Goal: Information Seeking & Learning: Learn about a topic

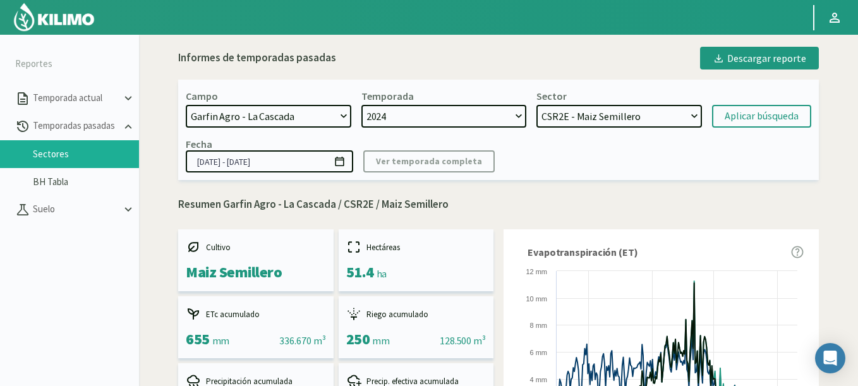
select select "824: Object"
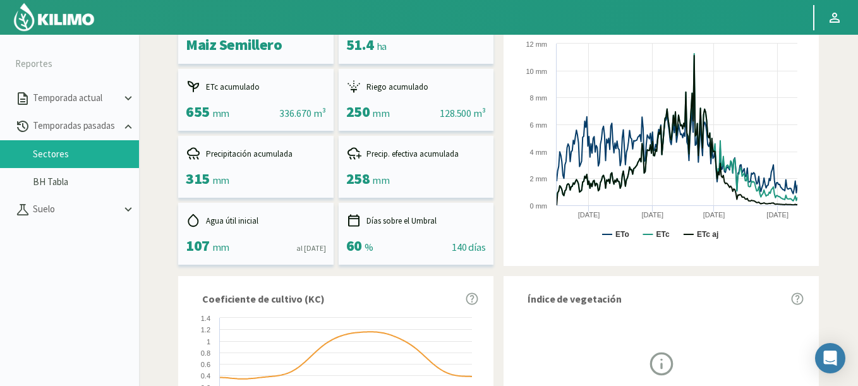
click at [70, 29] on img at bounding box center [54, 17] width 83 height 30
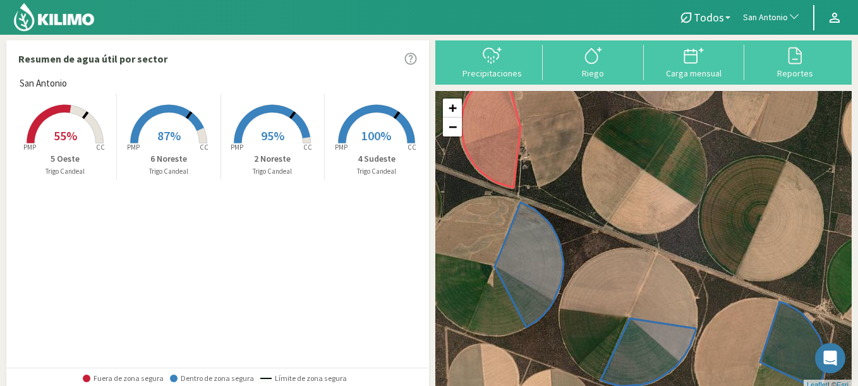
click at [771, 16] on span "San Antonio" at bounding box center [765, 17] width 45 height 13
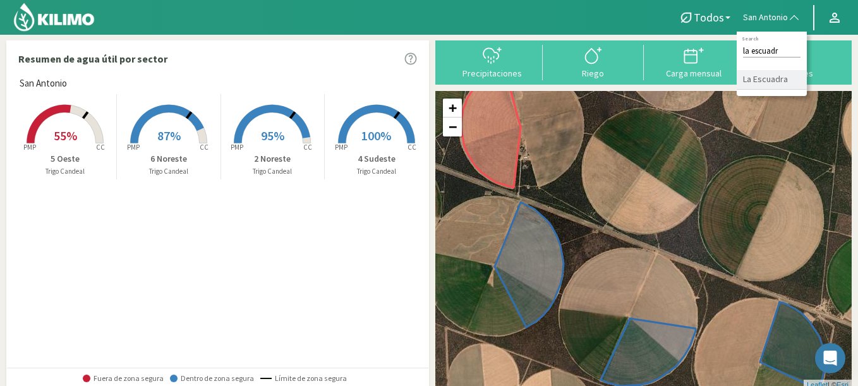
type input "la escuadr"
click at [770, 77] on li "La Escuadra" at bounding box center [772, 80] width 70 height 20
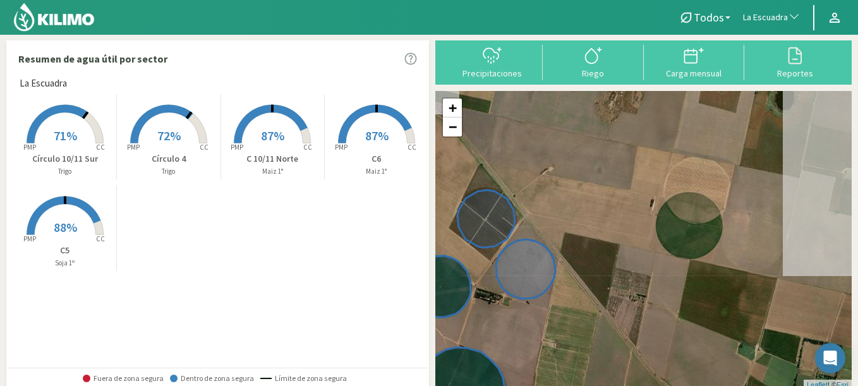
drag, startPoint x: 660, startPoint y: 293, endPoint x: 621, endPoint y: 296, distance: 39.3
click at [621, 296] on div "+ − Leaflet | © Esri" at bounding box center [644, 240] width 417 height 299
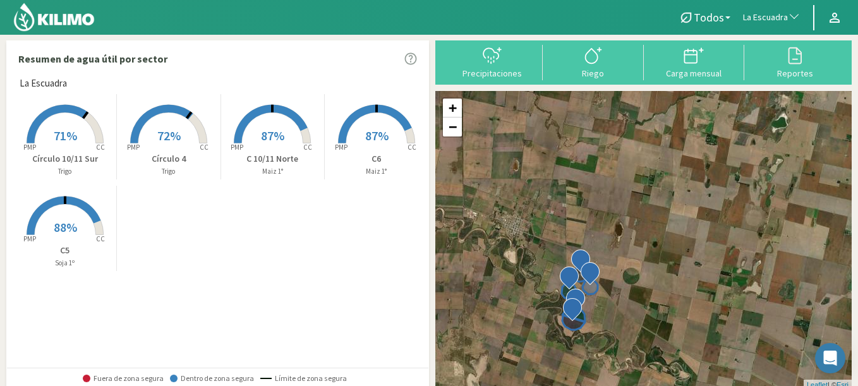
click at [762, 8] on button "La Escuadra" at bounding box center [772, 18] width 70 height 28
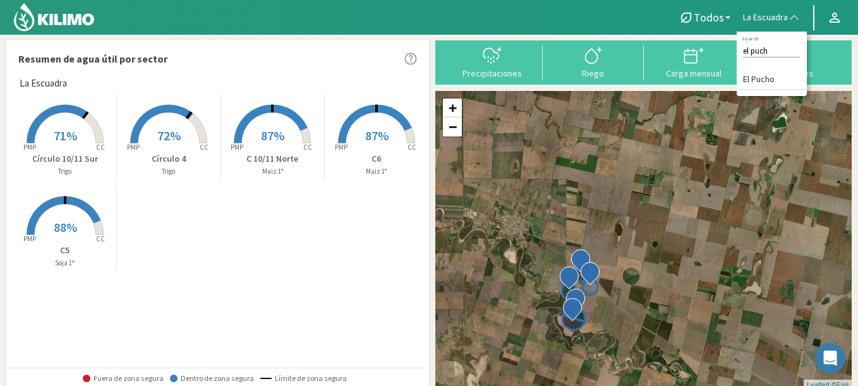
type input "el puch"
click at [760, 75] on li "El Pucho" at bounding box center [772, 80] width 70 height 20
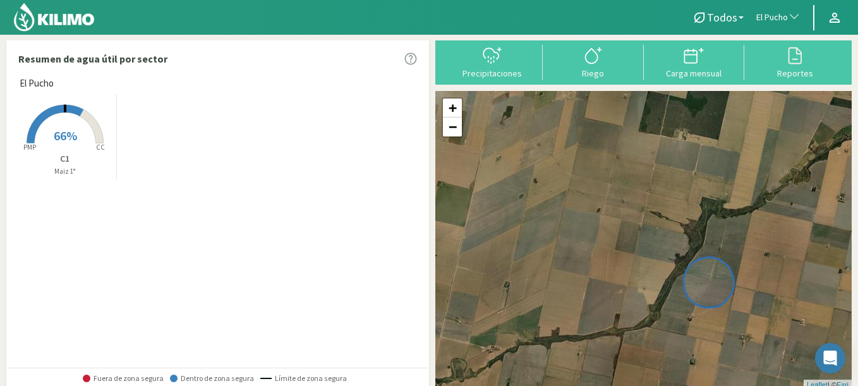
click at [23, 135] on rect at bounding box center [65, 144] width 101 height 101
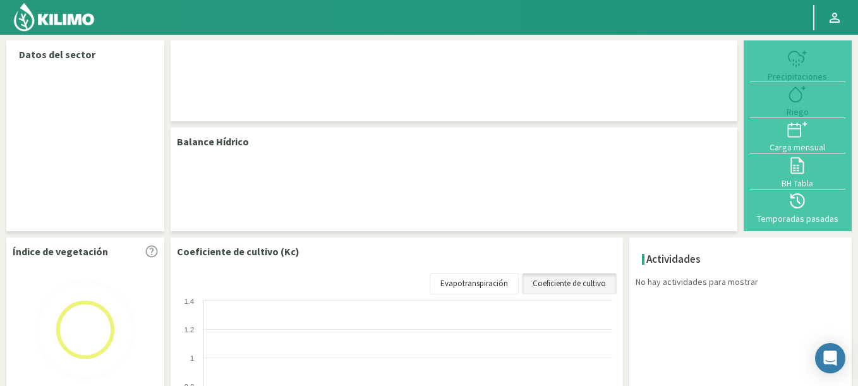
select select "86: Object"
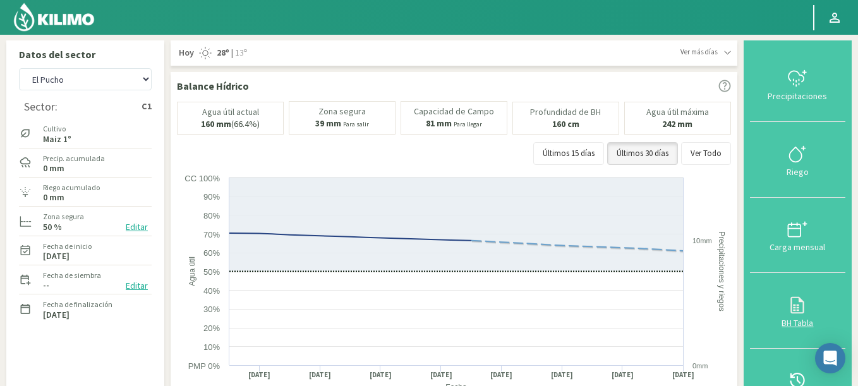
scroll to position [152, 0]
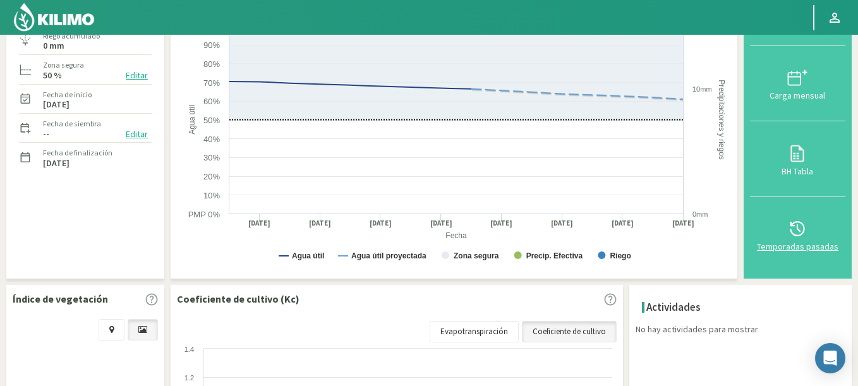
click at [801, 242] on div "Temporadas pasadas" at bounding box center [798, 246] width 88 height 9
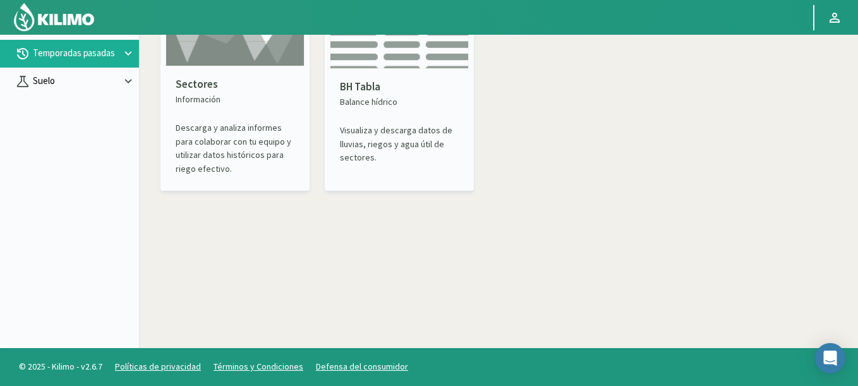
click at [37, 76] on p "Suelo" at bounding box center [75, 81] width 91 height 15
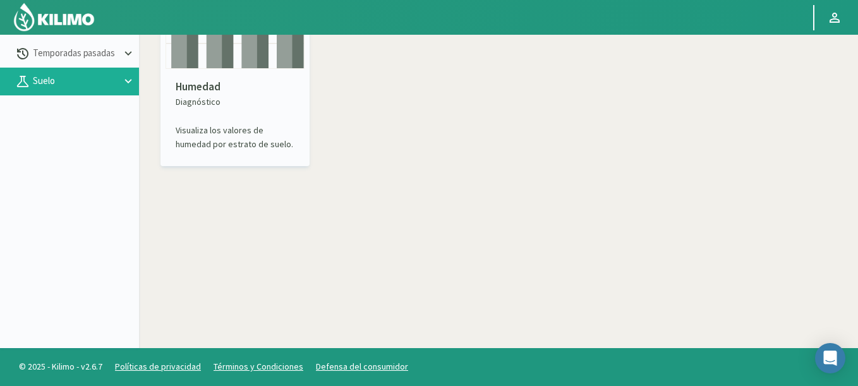
click at [220, 87] on p "Humedad" at bounding box center [235, 87] width 119 height 16
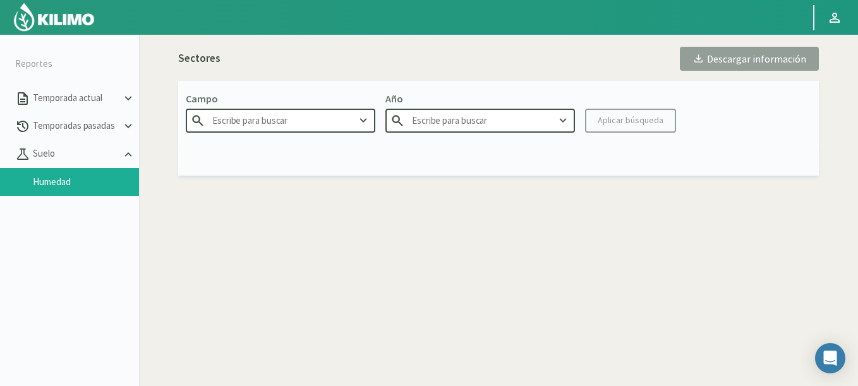
type input "Agr. Huertos de [GEOGRAPHIC_DATA]"
type input "2025"
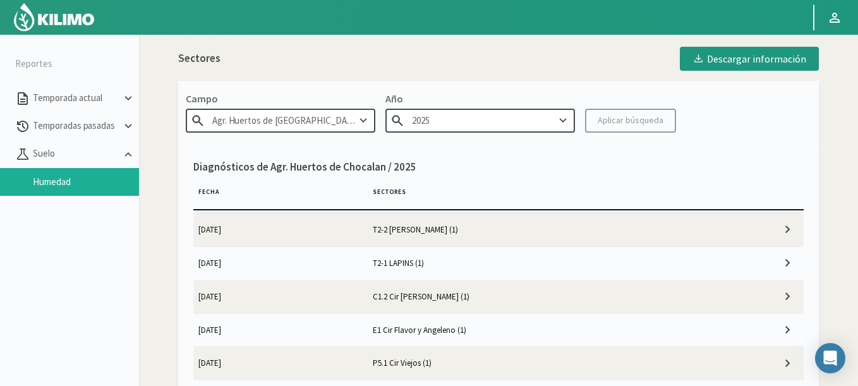
click at [237, 127] on input "Agr. Huertos de [GEOGRAPHIC_DATA]" at bounding box center [281, 120] width 190 height 23
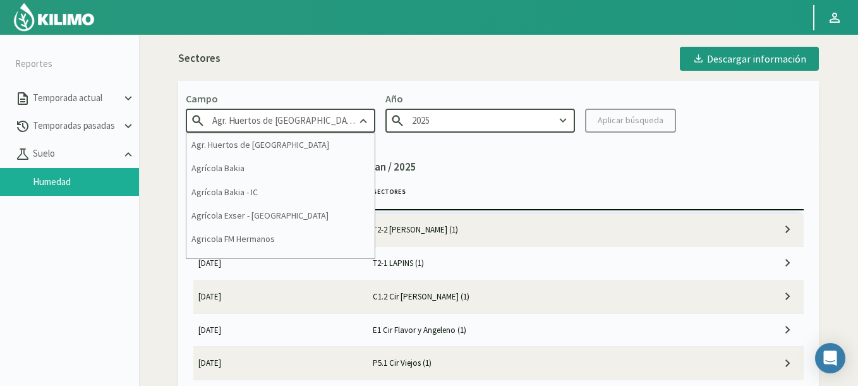
drag, startPoint x: 324, startPoint y: 123, endPoint x: 152, endPoint y: 102, distance: 173.9
click at [152, 102] on div "Sectores Descargar información Campo Agr. Huertos de [GEOGRAPHIC_DATA] Agr. Hue…" at bounding box center [498, 227] width 707 height 375
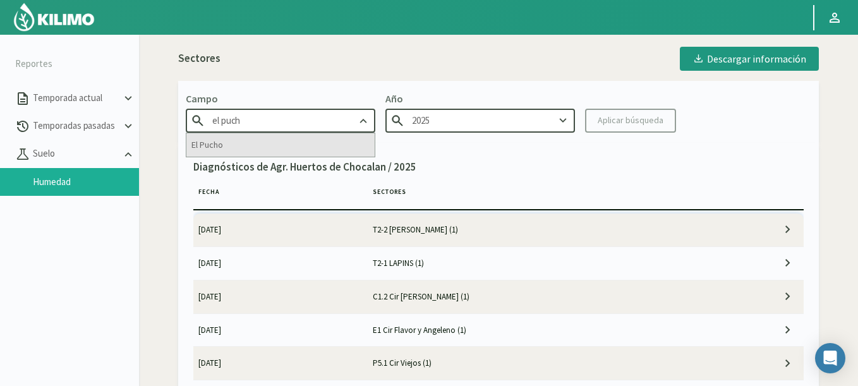
click at [241, 146] on div "El Pucho" at bounding box center [280, 144] width 188 height 23
type input "El Pucho"
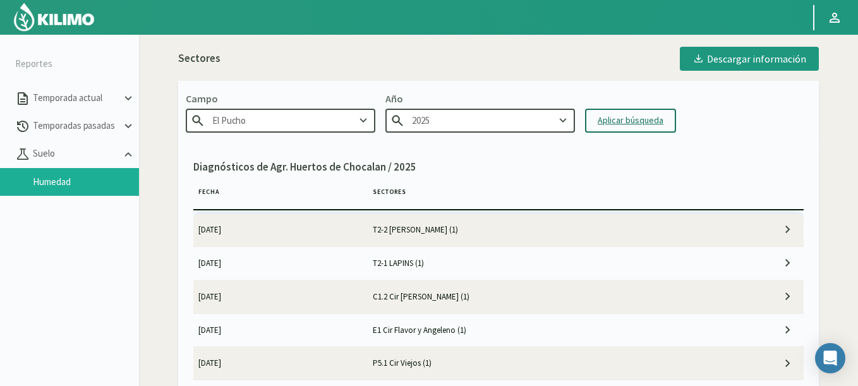
click at [648, 120] on div "Aplicar búsqueda" at bounding box center [631, 120] width 66 height 13
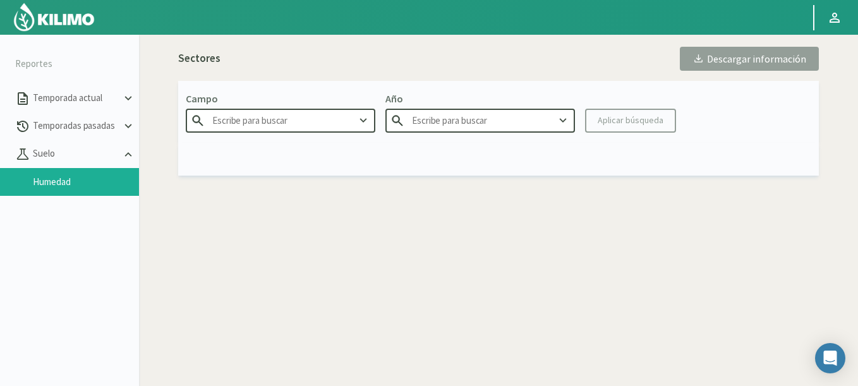
type input "El Pucho"
type input "2025"
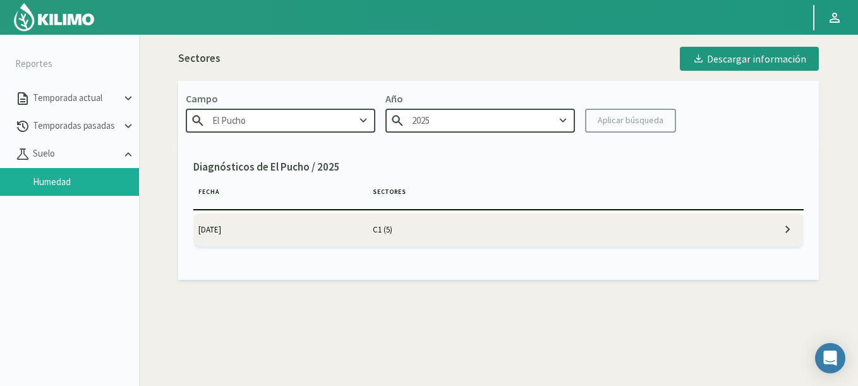
click at [389, 233] on td "C1 (5)" at bounding box center [542, 230] width 349 height 33
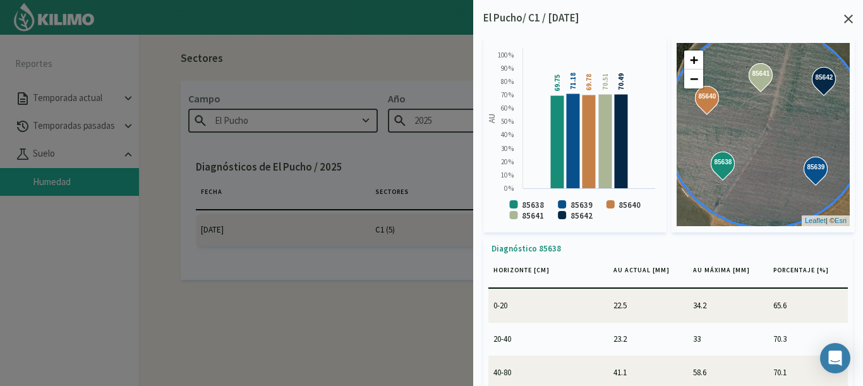
click at [850, 19] on icon at bounding box center [849, 19] width 9 height 9
click at [27, 18] on img at bounding box center [54, 17] width 83 height 30
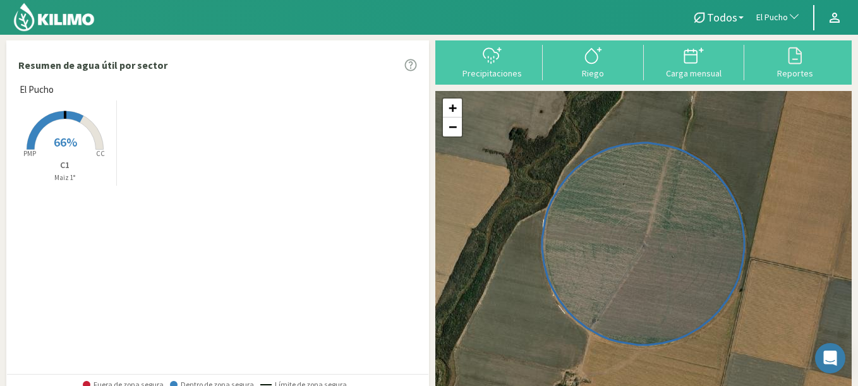
click at [755, 15] on button "El Pucho" at bounding box center [778, 18] width 57 height 28
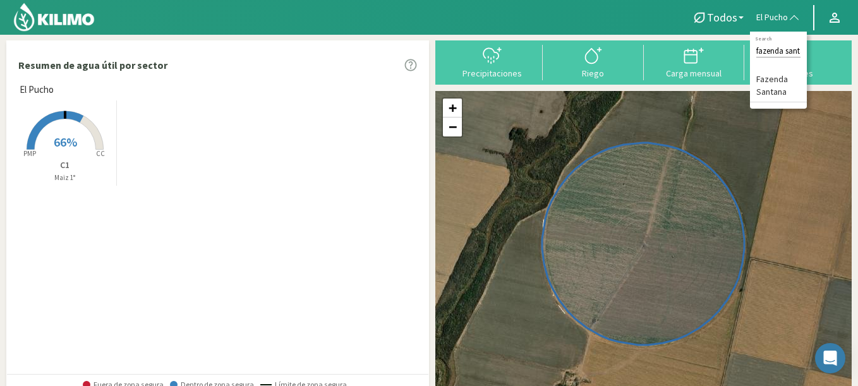
scroll to position [0, 11]
type input "fazenda [PERSON_NAME]"
click at [771, 90] on li "Fazenda Santana" at bounding box center [778, 86] width 57 height 32
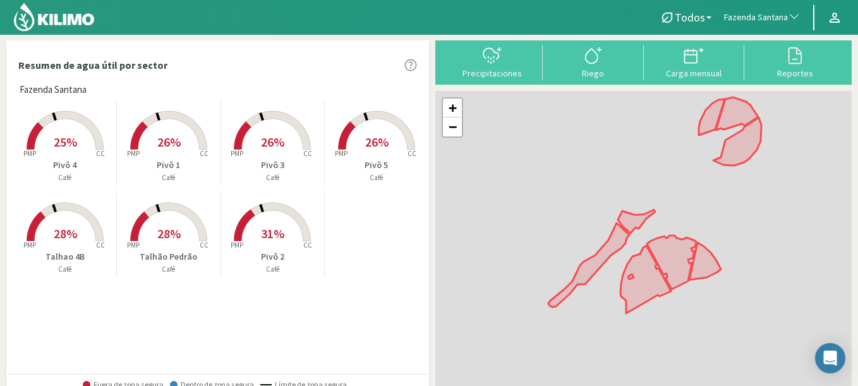
click at [89, 142] on rect at bounding box center [65, 151] width 101 height 101
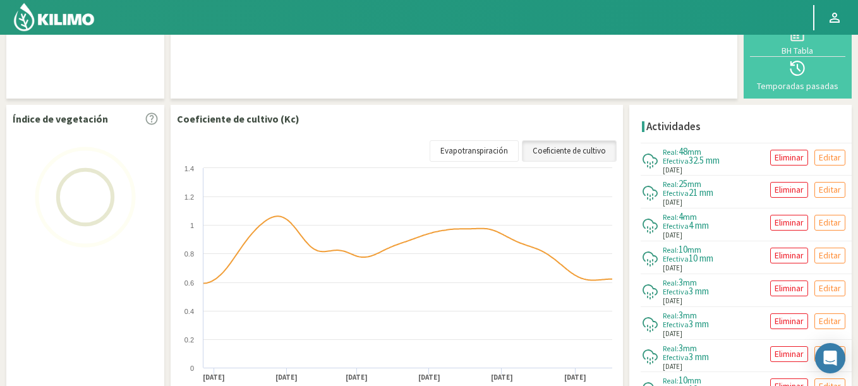
scroll to position [212, 0]
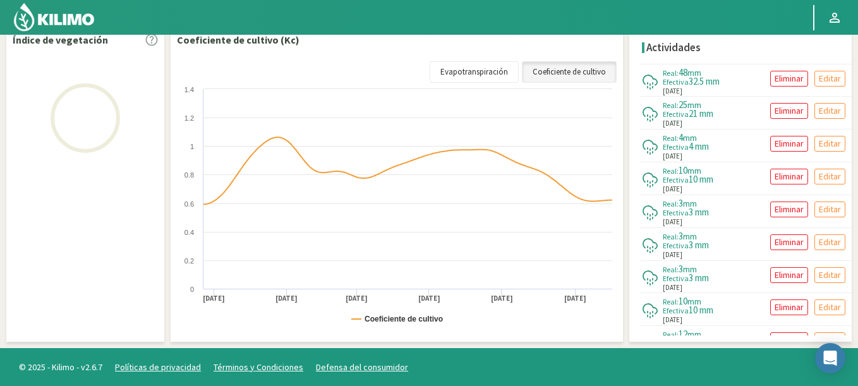
select select "103: Object"
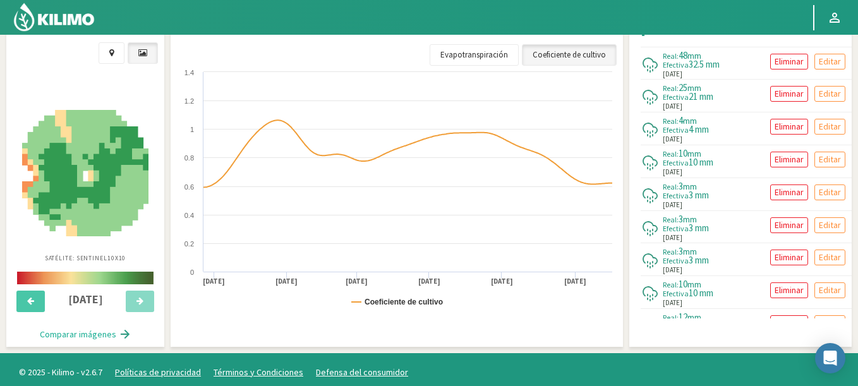
scroll to position [454, 0]
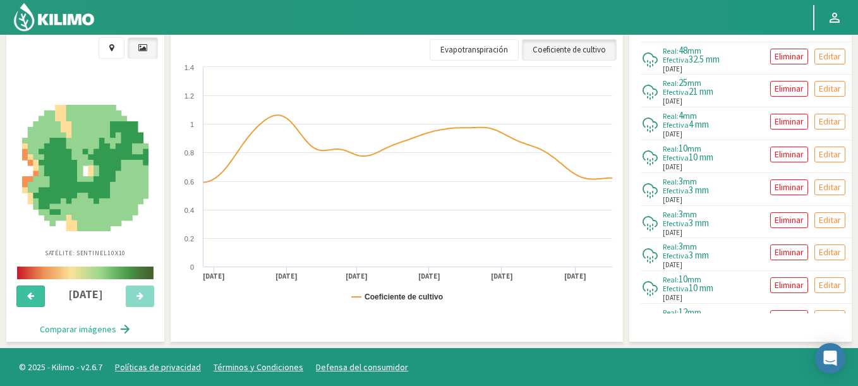
click at [34, 294] on icon at bounding box center [30, 296] width 7 height 8
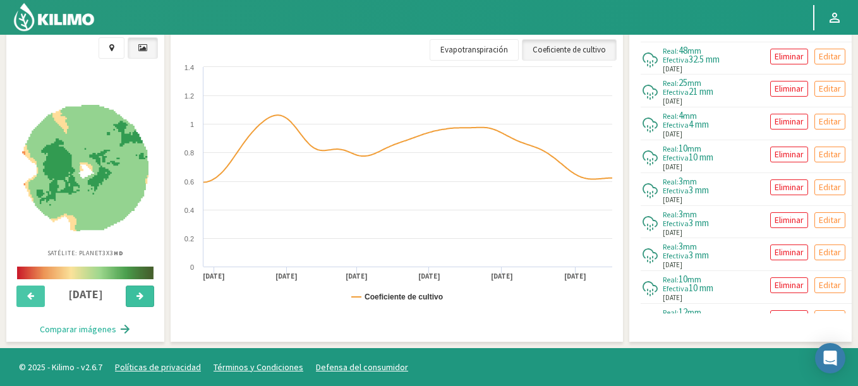
click at [135, 293] on button at bounding box center [140, 296] width 28 height 21
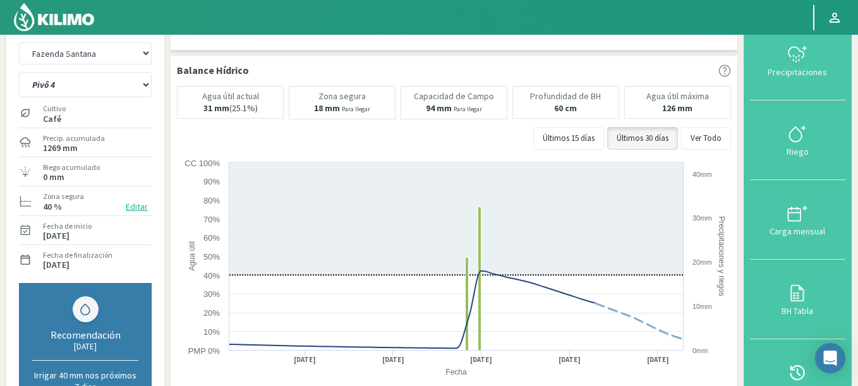
scroll to position [0, 0]
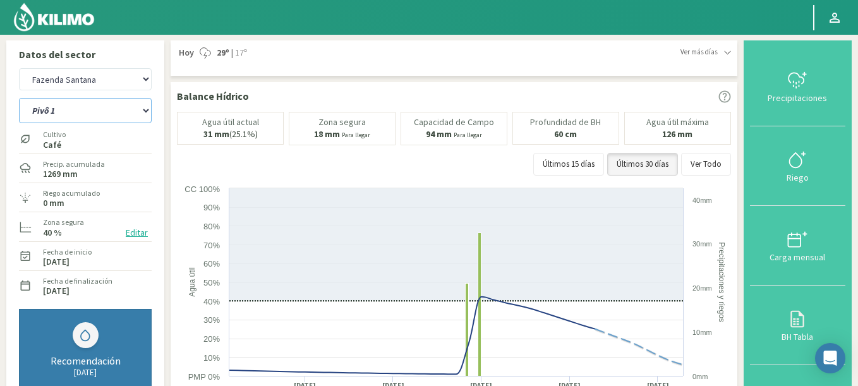
click at [19, 98] on select "Pivô 1 Pivô 2 Pivô 3 Pivô 4 Pivô 5 Talhao 4B Talhão Pedrão" at bounding box center [85, 110] width 133 height 25
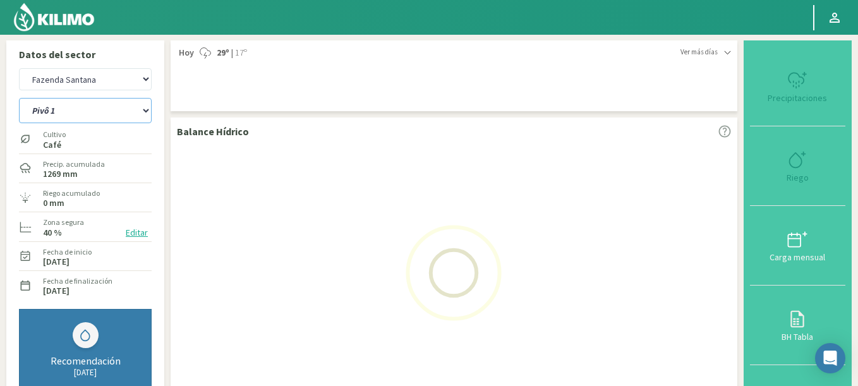
select select "3: Object"
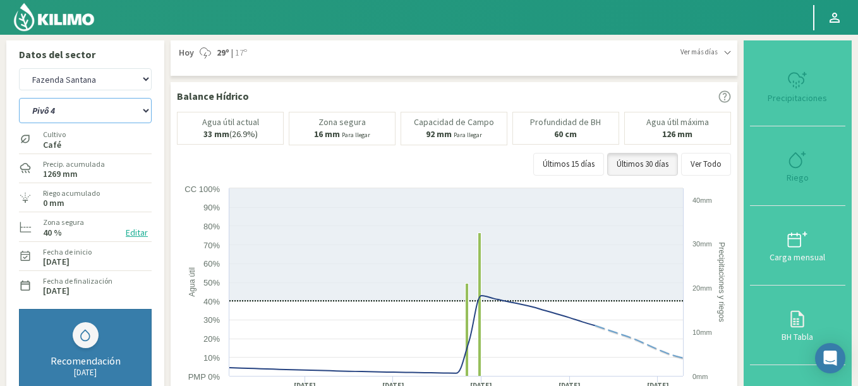
select select "392: Object"
click at [19, 98] on select "Pivô 1 Pivô 2 Pivô 3 Pivô 4 Pivô 5 Talhao 4B Talhão Pedrão" at bounding box center [85, 110] width 133 height 25
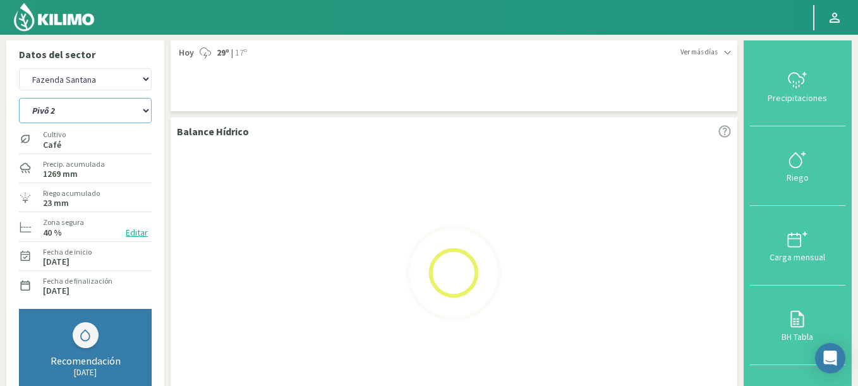
select select "7: Object"
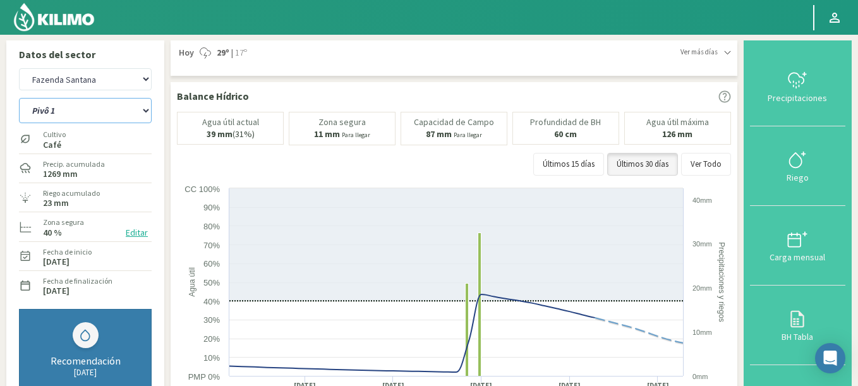
click at [83, 109] on select "Pivô 1 Pivô 2 Pivô 3 Pivô 4 Pivô 5 Talhao 4B Talhão Pedrão" at bounding box center [85, 110] width 133 height 25
select select "681: Object"
click at [19, 98] on select "Pivô 1 Pivô 2 Pivô 3 Pivô 4 Pivô 5 Talhao 4B Talhão Pedrão" at bounding box center [85, 110] width 133 height 25
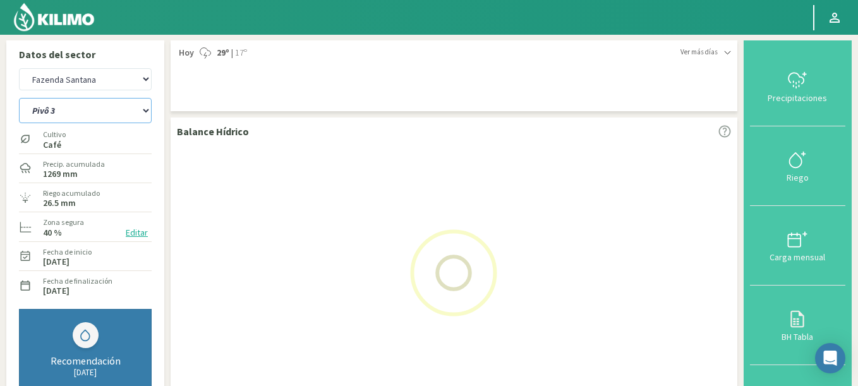
select select "15: Object"
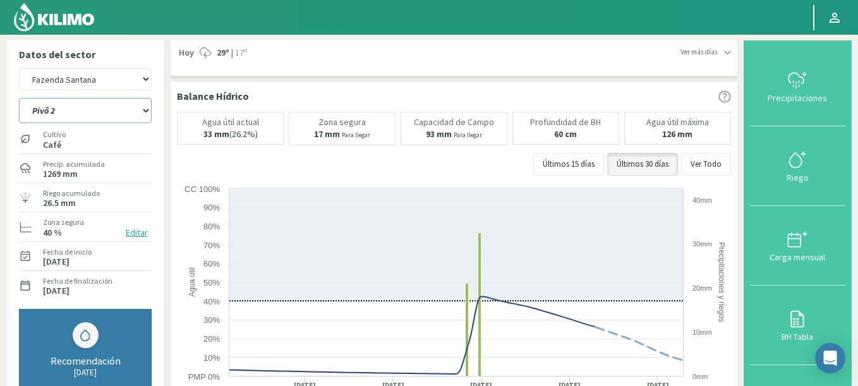
select select "970: Object"
click at [19, 98] on select "Pivô 1 Pivô 2 Pivô 3 Pivô 4 Pivô 5 Talhao 4B Talhão Pedrão" at bounding box center [85, 110] width 133 height 25
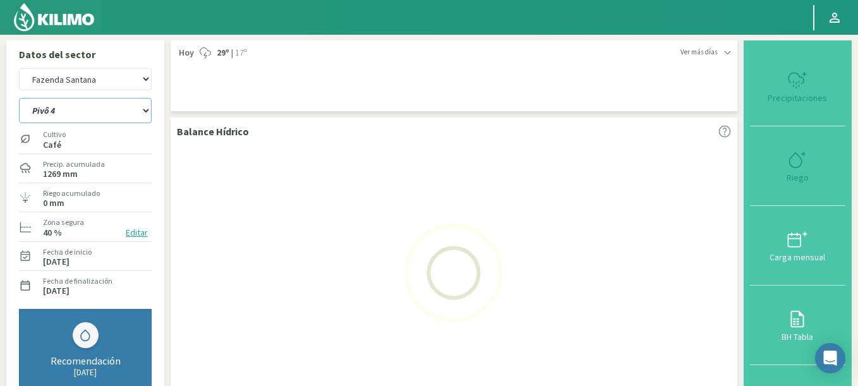
select select "23: Object"
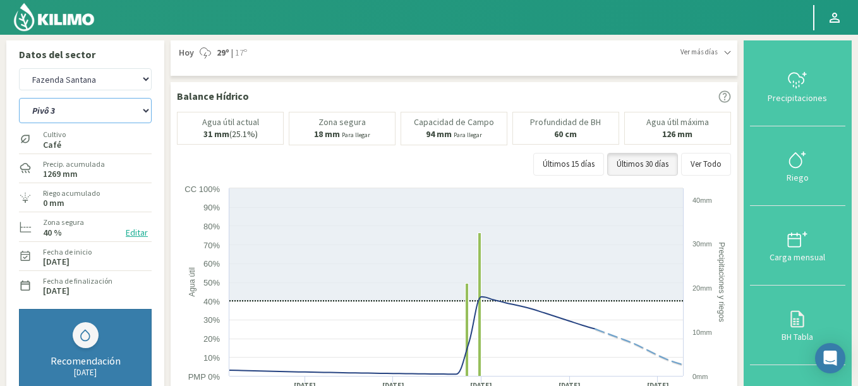
select select "1259: Object"
click at [19, 98] on select "Pivô 1 Pivô 2 Pivô 3 Pivô 4 Pivô 5 Talhao 4B Talhão Pedrão" at bounding box center [85, 110] width 133 height 25
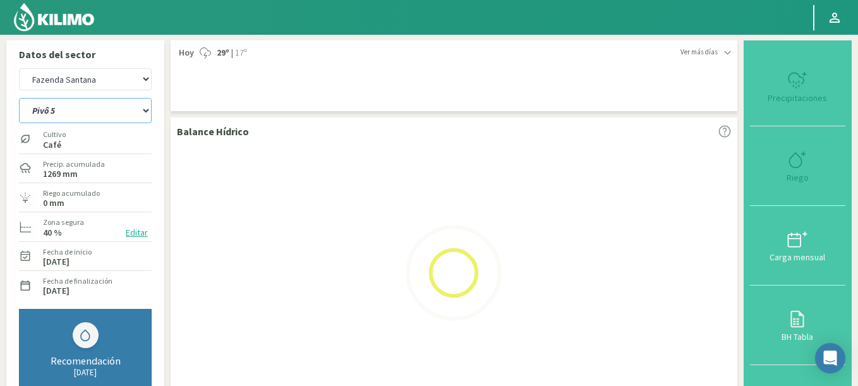
select select "31: Object"
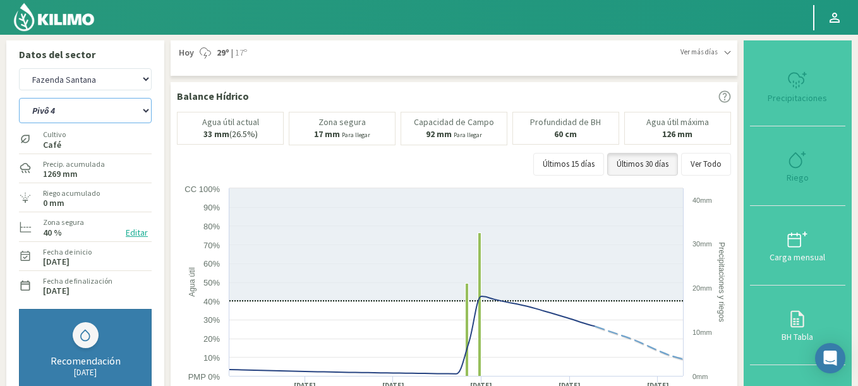
select select "1548: Object"
select select "39: Object"
click at [19, 68] on select "Agr. Huertos de Chocalan Agrícola Bakia Agrícola [GEOGRAPHIC_DATA] - IC Agrícol…" at bounding box center [85, 79] width 133 height 22
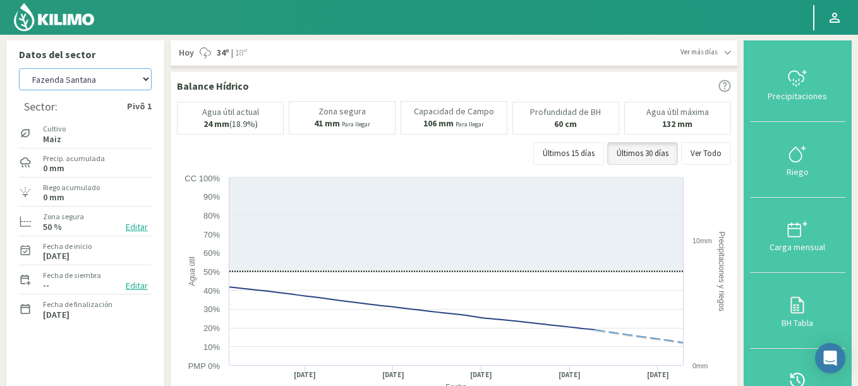
click at [19, 68] on select "Agr. Huertos de Chocalan Agrícola Bakia Agrícola [GEOGRAPHIC_DATA] - IC Agrícol…" at bounding box center [85, 79] width 133 height 22
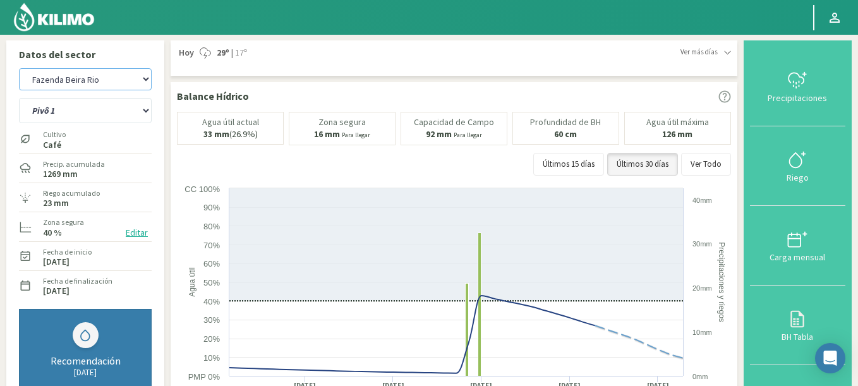
click at [19, 68] on select "Agr. Huertos de Chocalan Agrícola Bakia Agrícola [GEOGRAPHIC_DATA] - IC Agrícol…" at bounding box center [85, 79] width 133 height 22
select select "2412: Object"
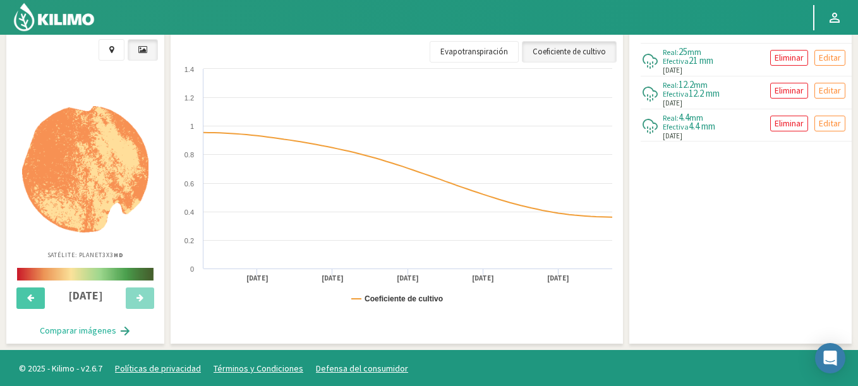
scroll to position [484, 0]
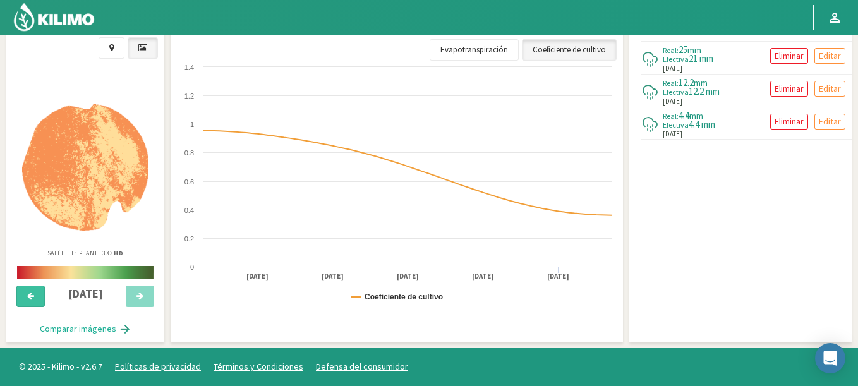
click at [26, 304] on button at bounding box center [30, 296] width 28 height 21
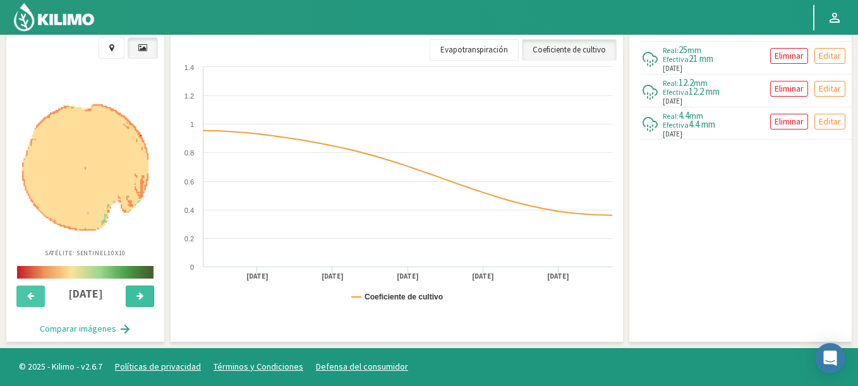
click at [135, 290] on button at bounding box center [140, 296] width 28 height 21
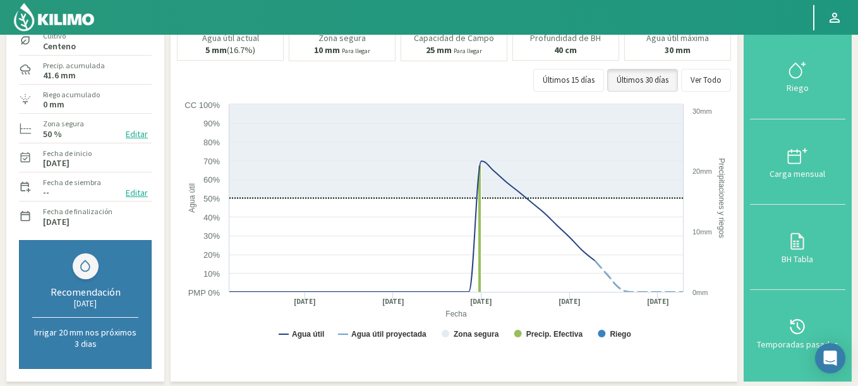
scroll to position [0, 0]
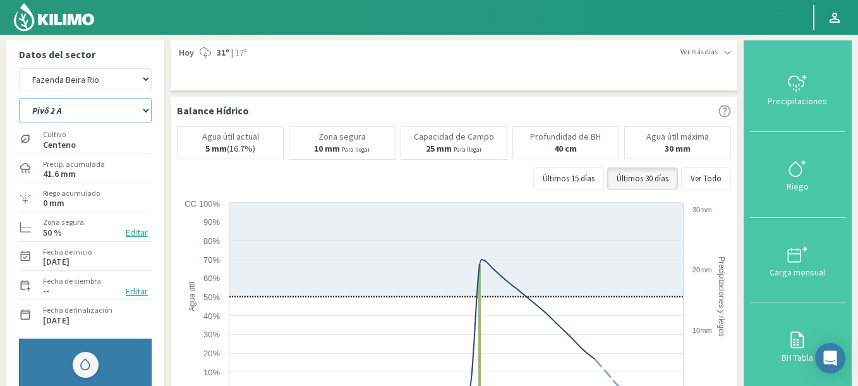
click at [19, 98] on select "Pivô 1 Pivô 2 A Pivô 2 B Pivô 3" at bounding box center [85, 110] width 133 height 25
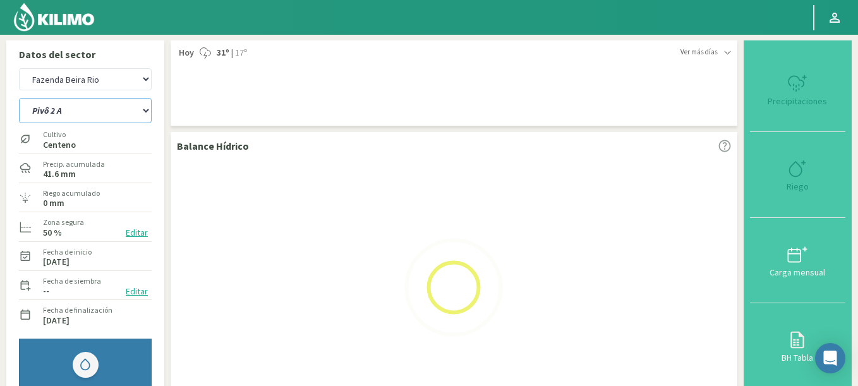
select select "7: Object"
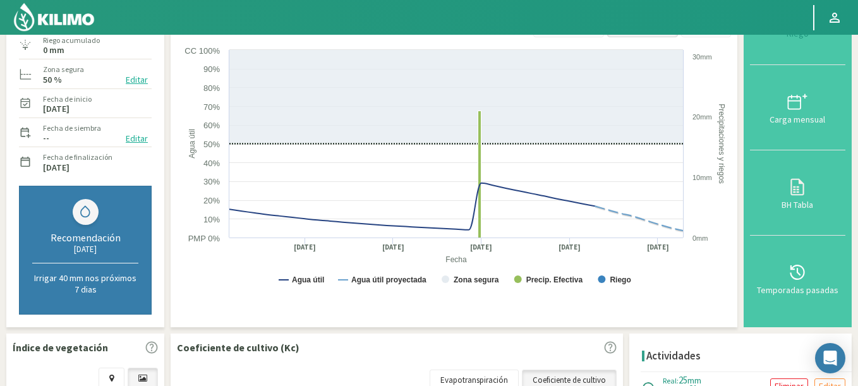
select select "2701: Object"
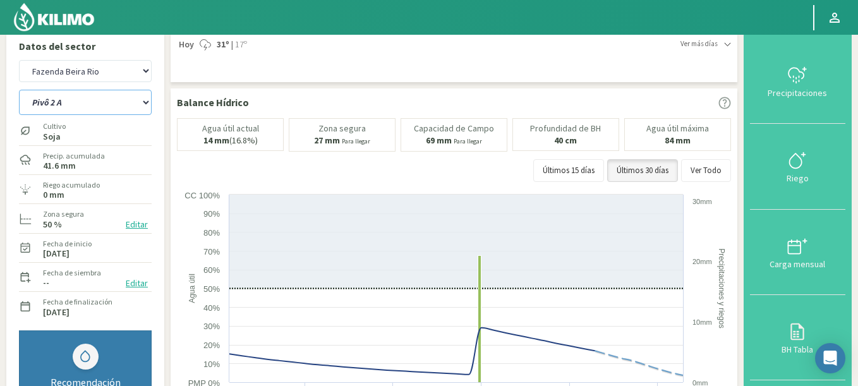
scroll to position [6, 0]
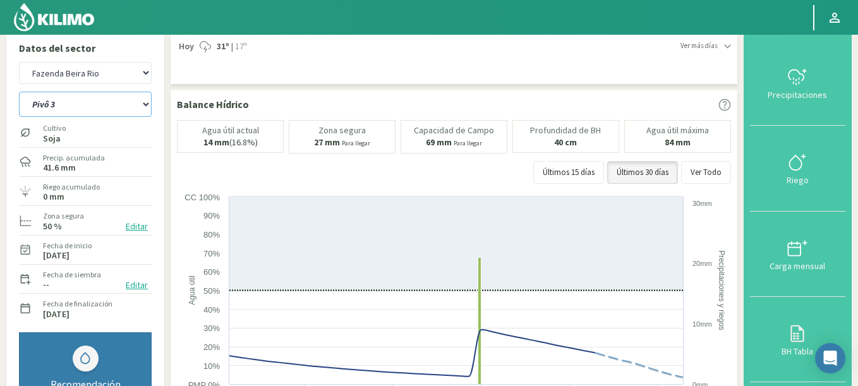
click at [19, 92] on select "Pivô 1 Pivô 2 A Pivô 2 B Pivô 3" at bounding box center [85, 104] width 133 height 25
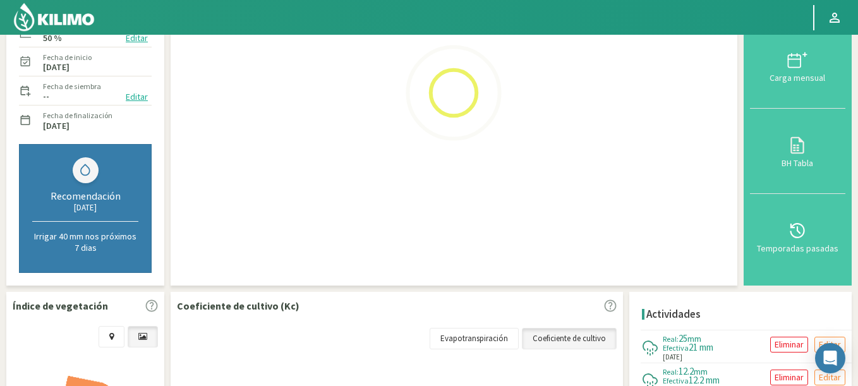
scroll to position [310, 0]
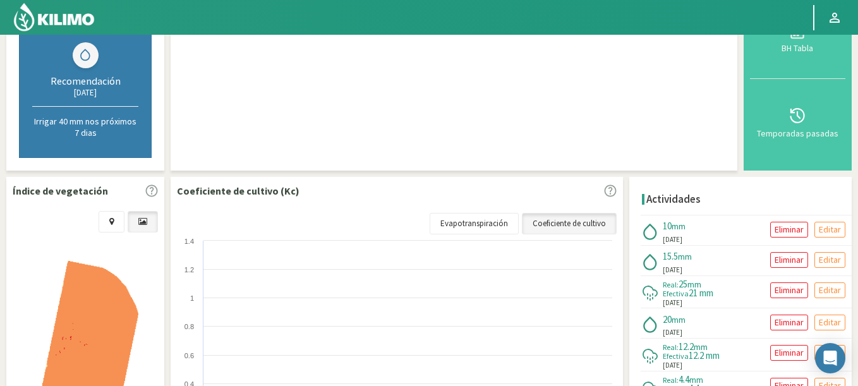
select select "12: Object"
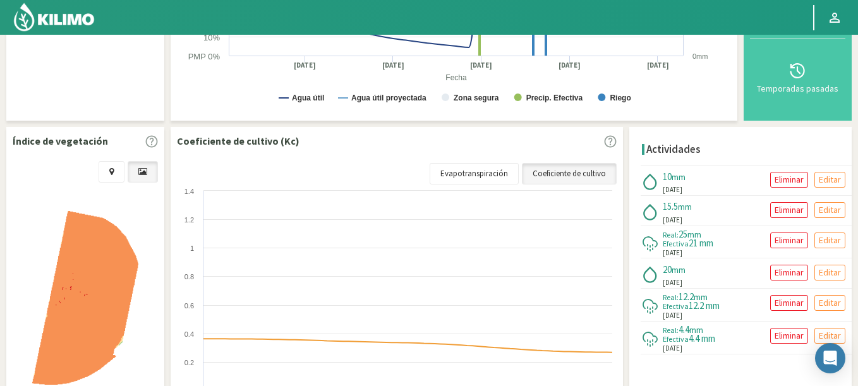
select select "2990: Object"
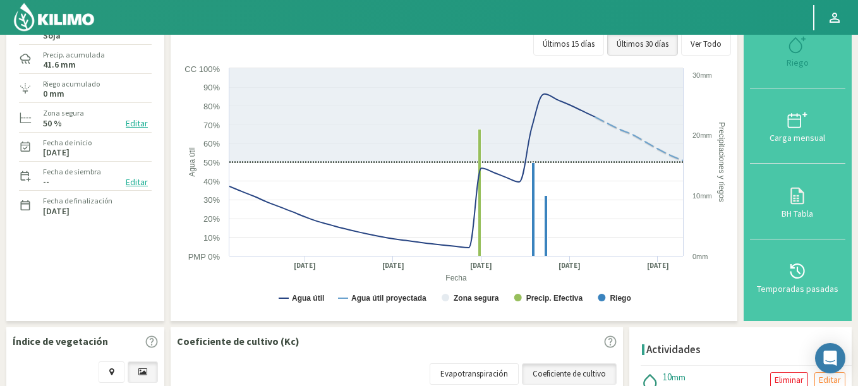
select select "18: Object"
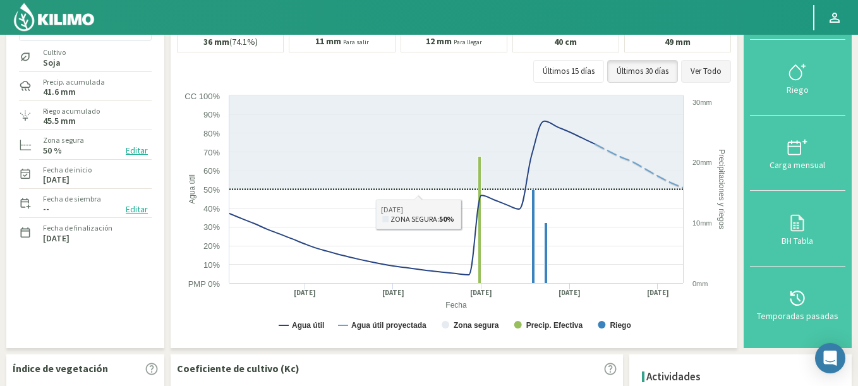
click at [711, 70] on button "Ver Todo" at bounding box center [706, 71] width 50 height 23
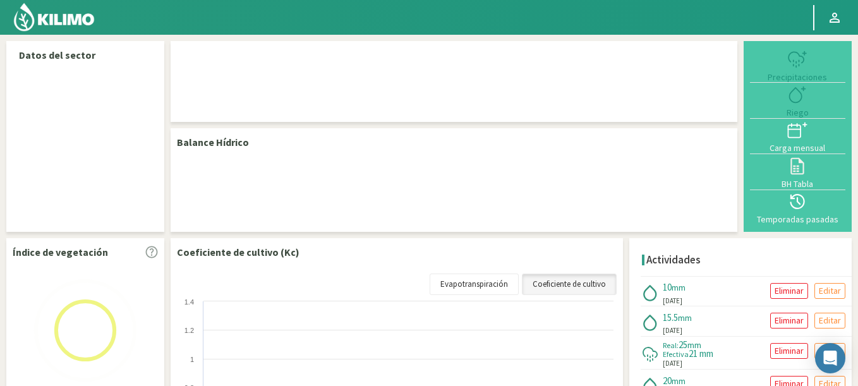
select select "100: Object"
select select "3: Object"
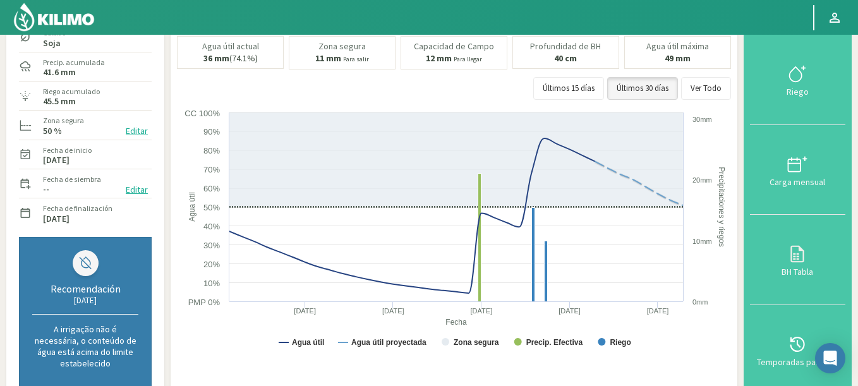
scroll to position [76, 0]
